Goal: Use online tool/utility

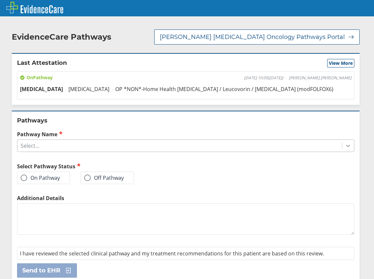
click at [293, 143] on icon at bounding box center [348, 146] width 7 height 7
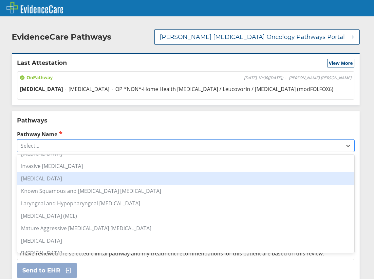
scroll to position [131, 0]
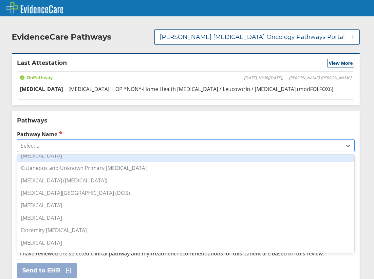
click at [56, 152] on div "[MEDICAL_DATA]" at bounding box center [186, 155] width 338 height 12
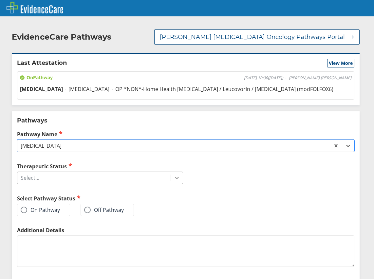
click at [171, 172] on div at bounding box center [177, 178] width 12 height 12
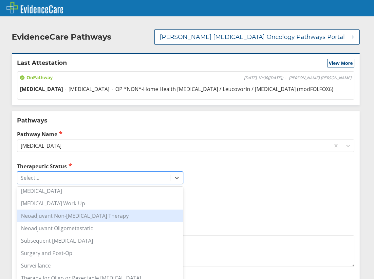
scroll to position [66, 0]
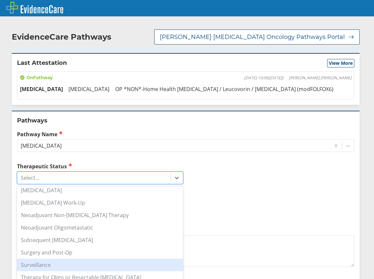
click at [46, 259] on div "Surveillance" at bounding box center [100, 265] width 166 height 12
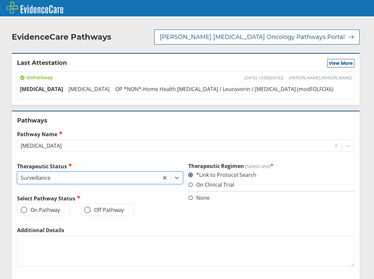
click at [21, 207] on label "On Pathway" at bounding box center [40, 210] width 39 height 7
click at [0, 0] on input "On Pathway" at bounding box center [0, 0] width 0 height 0
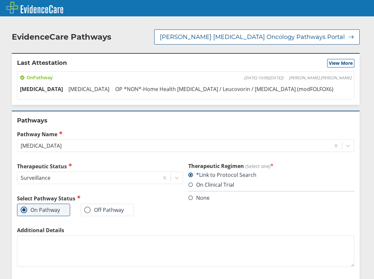
scroll to position [32, 0]
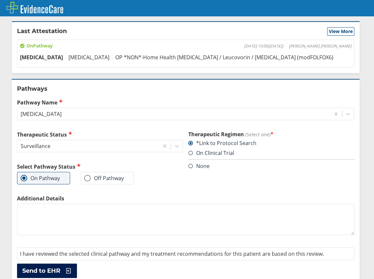
click at [44, 267] on span "Send to EHR" at bounding box center [41, 271] width 38 height 8
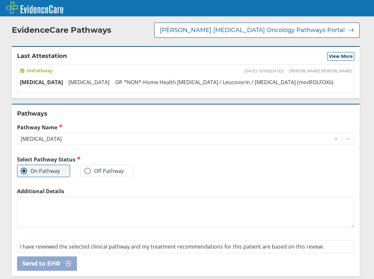
scroll to position [0, 0]
